Goal: Purchase product/service

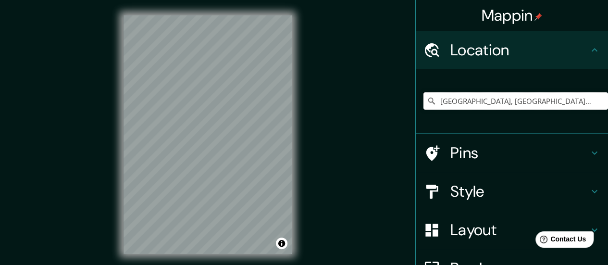
click at [486, 96] on input "[GEOGRAPHIC_DATA], [GEOGRAPHIC_DATA], [GEOGRAPHIC_DATA]" at bounding box center [516, 100] width 185 height 17
click at [586, 108] on input "[GEOGRAPHIC_DATA], [GEOGRAPHIC_DATA], [GEOGRAPHIC_DATA]" at bounding box center [516, 100] width 185 height 17
drag, startPoint x: 584, startPoint y: 98, endPoint x: 338, endPoint y: 121, distance: 247.7
click at [338, 121] on div "Mappin Location [GEOGRAPHIC_DATA], [GEOGRAPHIC_DATA] [GEOGRAPHIC_DATA], México …" at bounding box center [304, 142] width 608 height 285
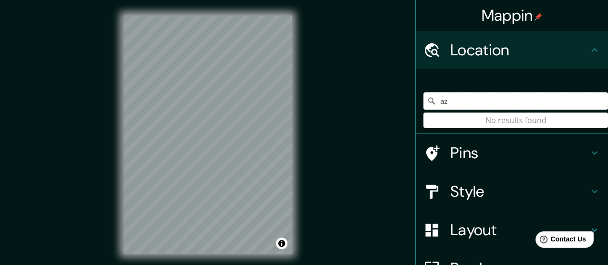
type input "a"
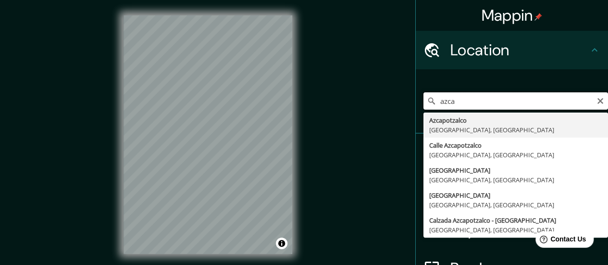
type input "[GEOGRAPHIC_DATA], [GEOGRAPHIC_DATA], [GEOGRAPHIC_DATA]"
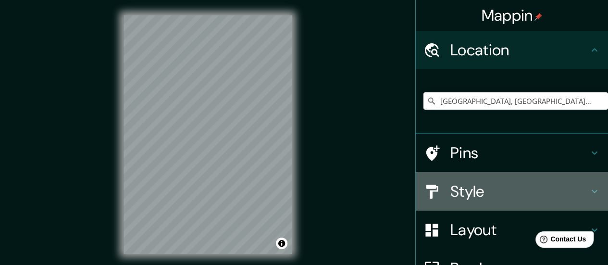
click at [511, 199] on h4 "Style" at bounding box center [520, 191] width 138 height 19
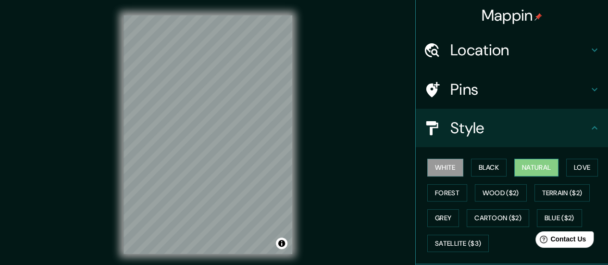
click at [545, 169] on button "Natural" at bounding box center [536, 168] width 44 height 18
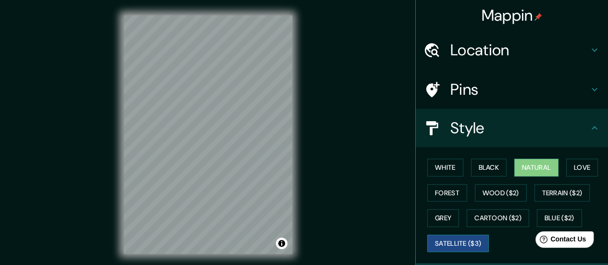
click at [446, 239] on button "Satellite ($3)" at bounding box center [458, 244] width 62 height 18
